Goal: Check status

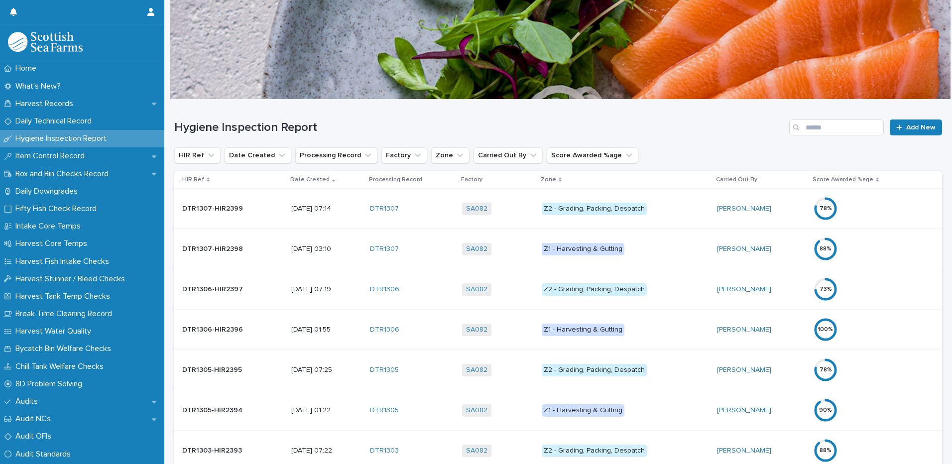
click at [513, 242] on div "SA082 + 0" at bounding box center [498, 249] width 72 height 20
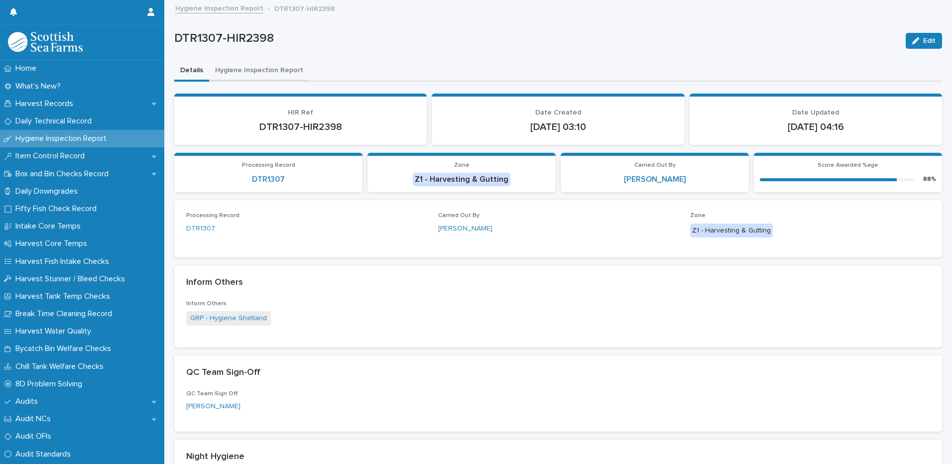
click at [253, 65] on button "Hygiene Inspection Report" at bounding box center [259, 71] width 100 height 21
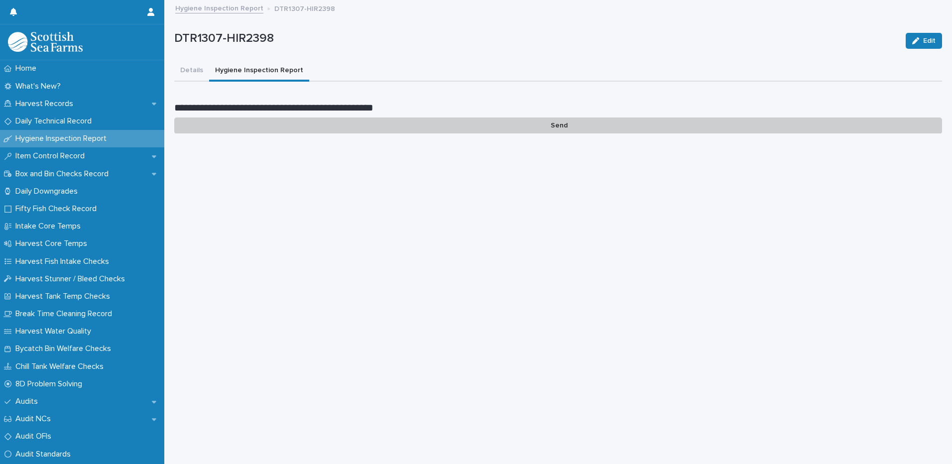
click at [210, 9] on link "Hygiene Inspection Report" at bounding box center [219, 7] width 88 height 11
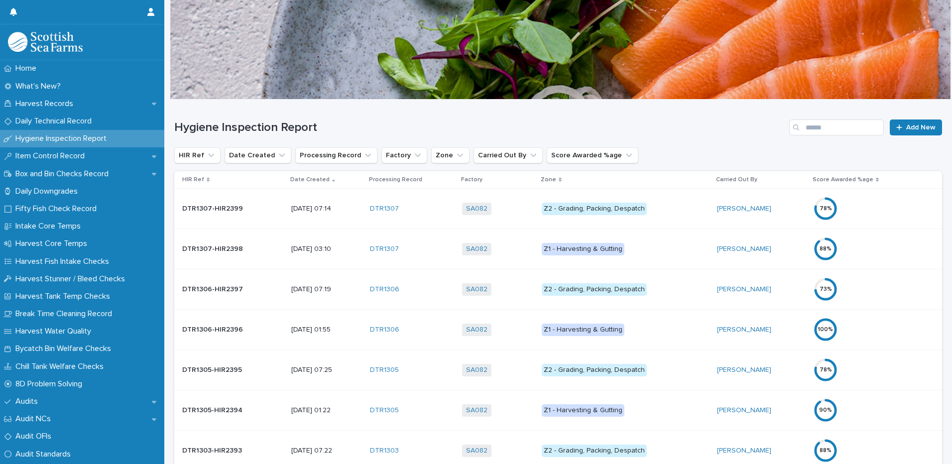
click at [672, 201] on div "Z2 - Grading, Packing, Despatch" at bounding box center [625, 208] width 167 height 14
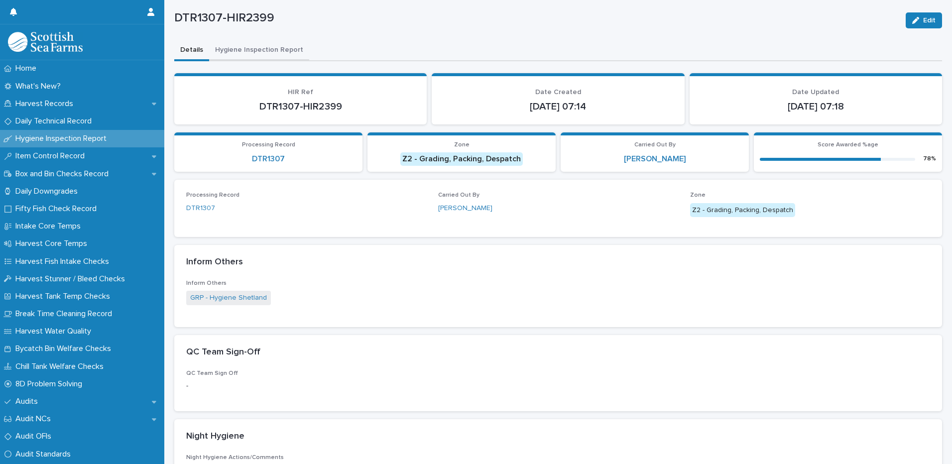
click at [256, 46] on div "DTR1307-HIR2399 Edit DTR1307-HIR2399 Edit Sorry, there was an error saving your…" at bounding box center [558, 368] width 768 height 775
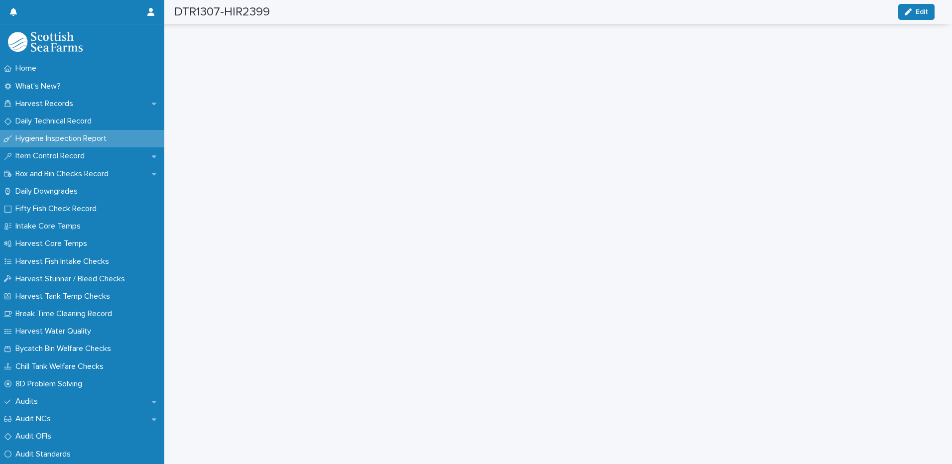
scroll to position [34, 0]
